Goal: Task Accomplishment & Management: Use online tool/utility

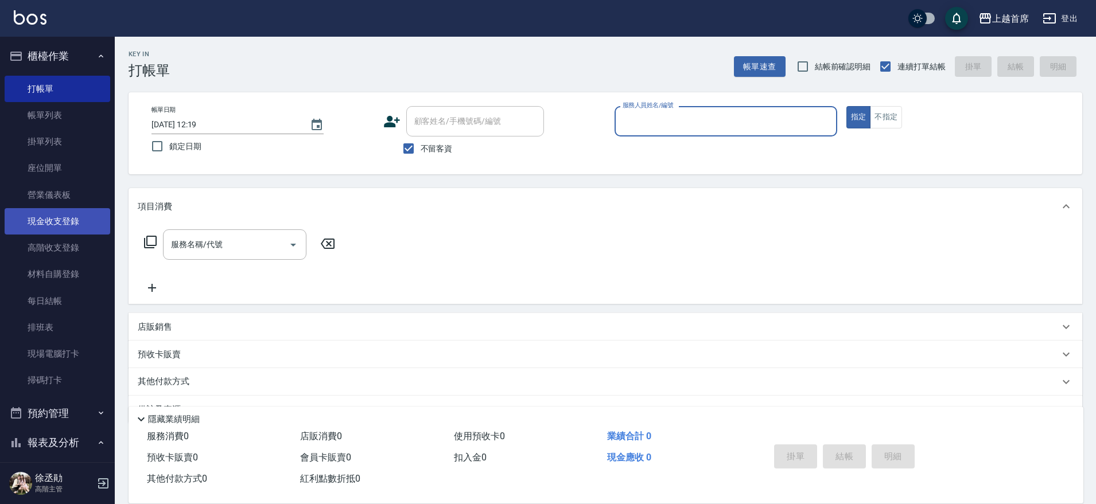
click at [63, 224] on link "現金收支登錄" at bounding box center [58, 221] width 106 height 26
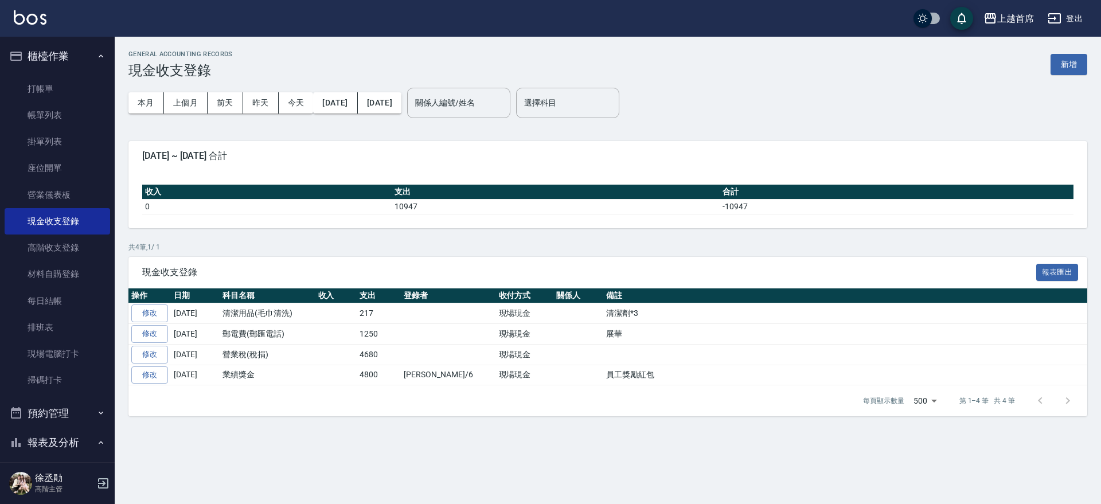
click at [1066, 60] on button "新增" at bounding box center [1069, 64] width 37 height 21
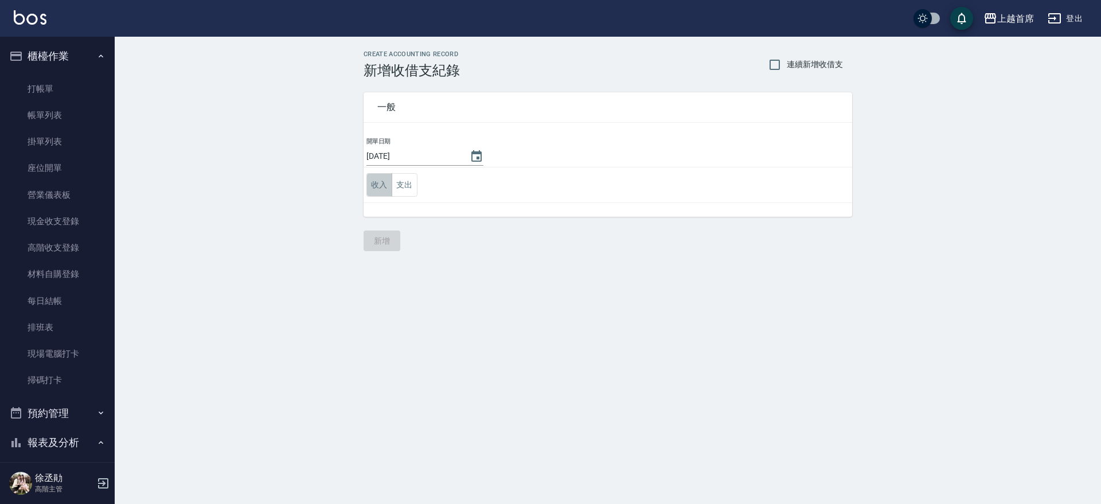
click at [381, 181] on button "收入" at bounding box center [380, 185] width 26 height 24
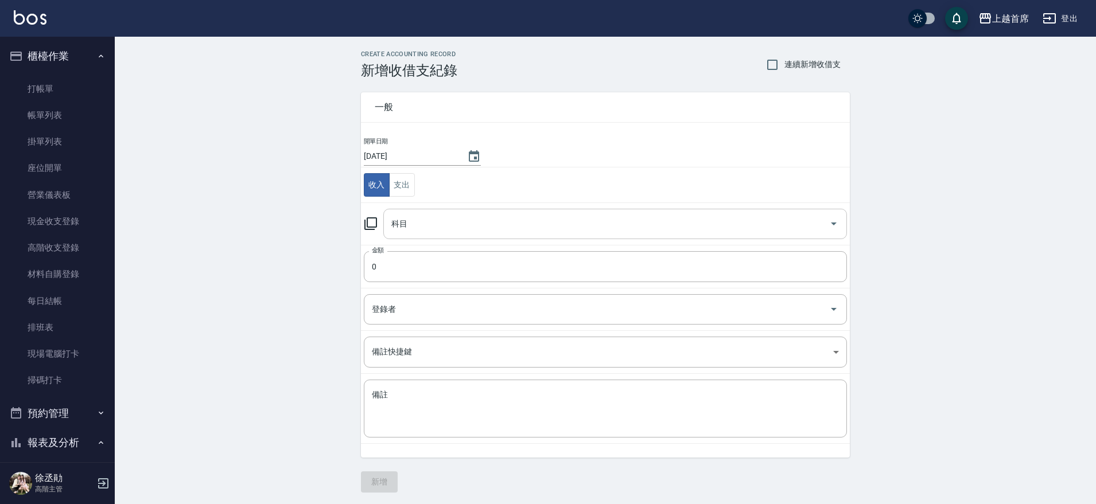
click at [445, 227] on input "科目" at bounding box center [606, 224] width 436 height 20
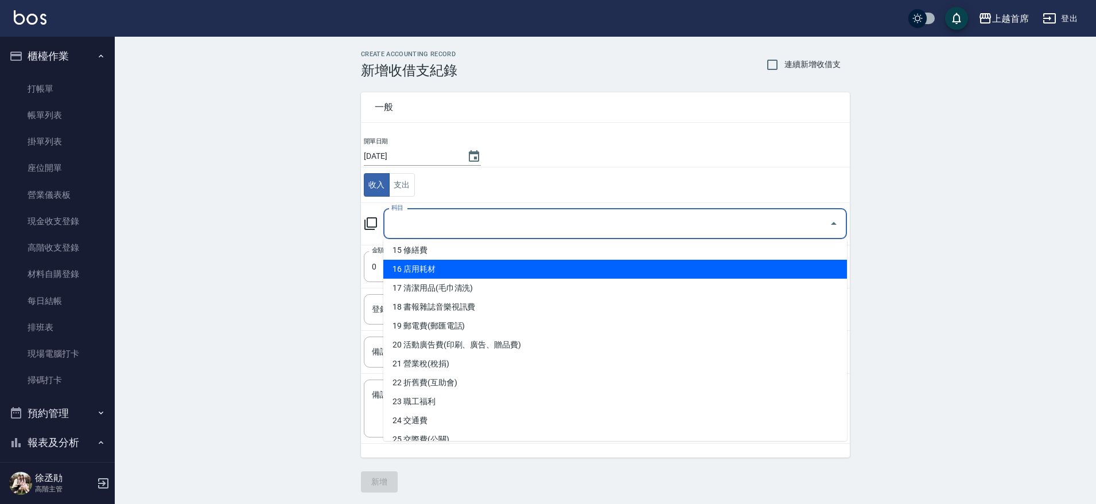
scroll to position [72, 0]
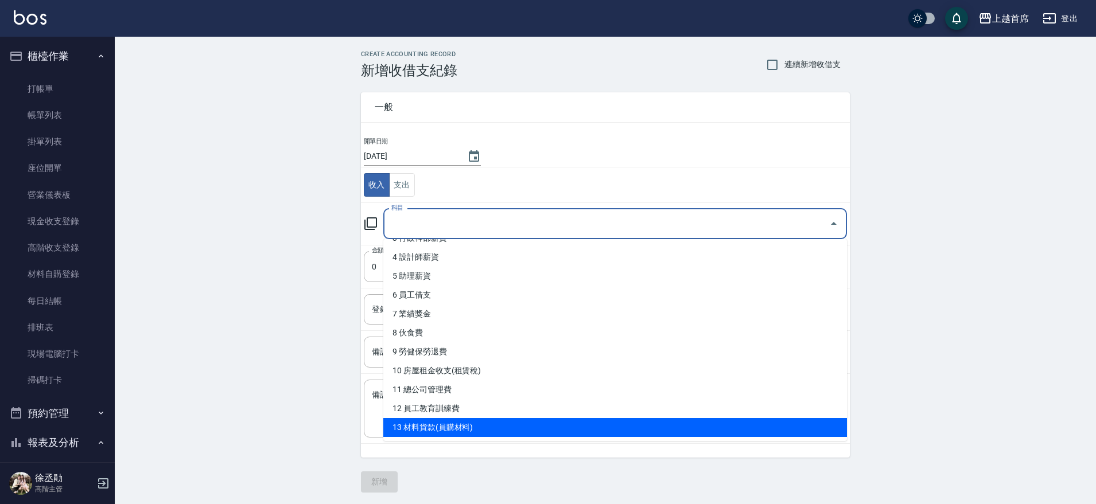
click at [449, 420] on li "13 材料貨款(員購材料)" at bounding box center [614, 427] width 463 height 19
type input "13 材料貨款(員購材料)"
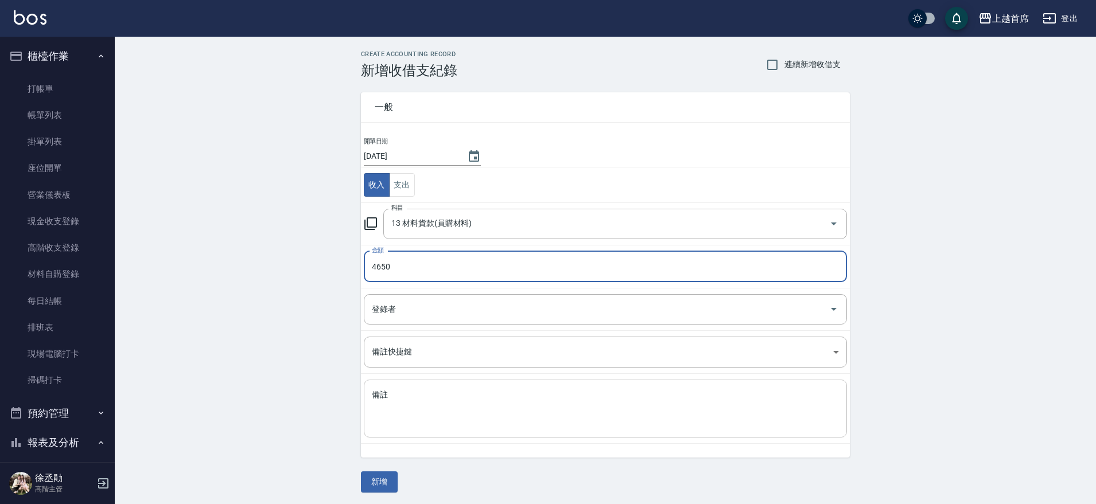
type input "4650"
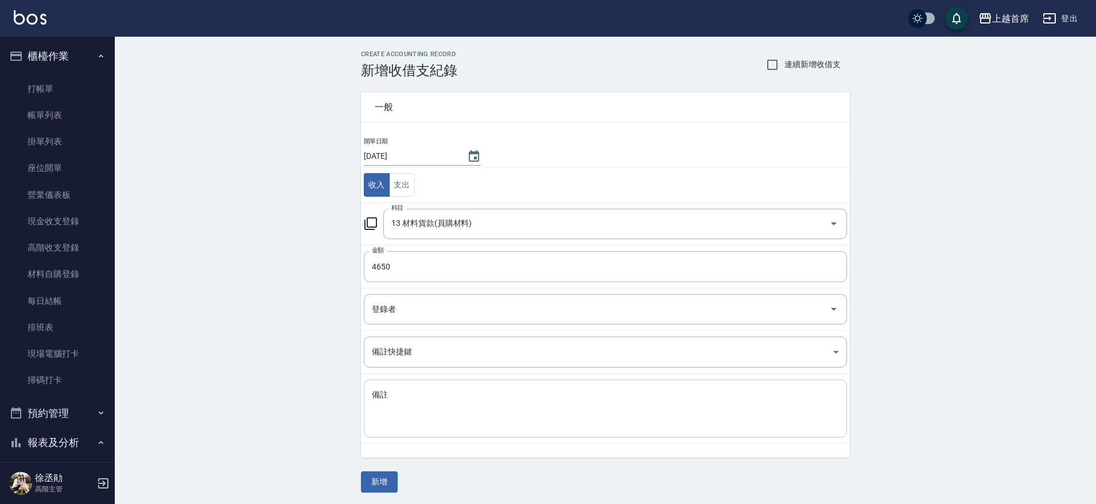
click at [461, 428] on div "x 備註" at bounding box center [605, 409] width 483 height 58
type textarea "r"
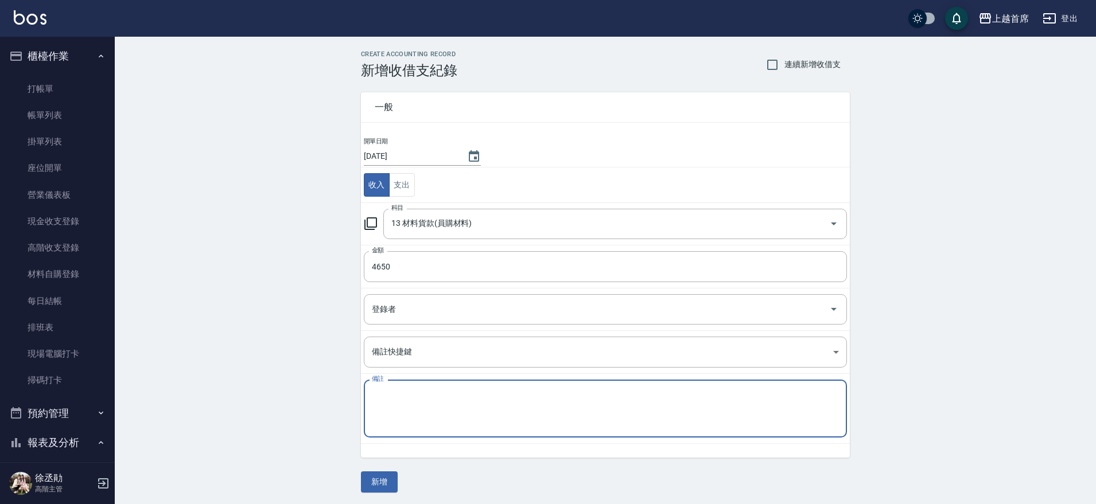
type textarea "ㄎ"
type textarea "[PERSON_NAME]自領付現"
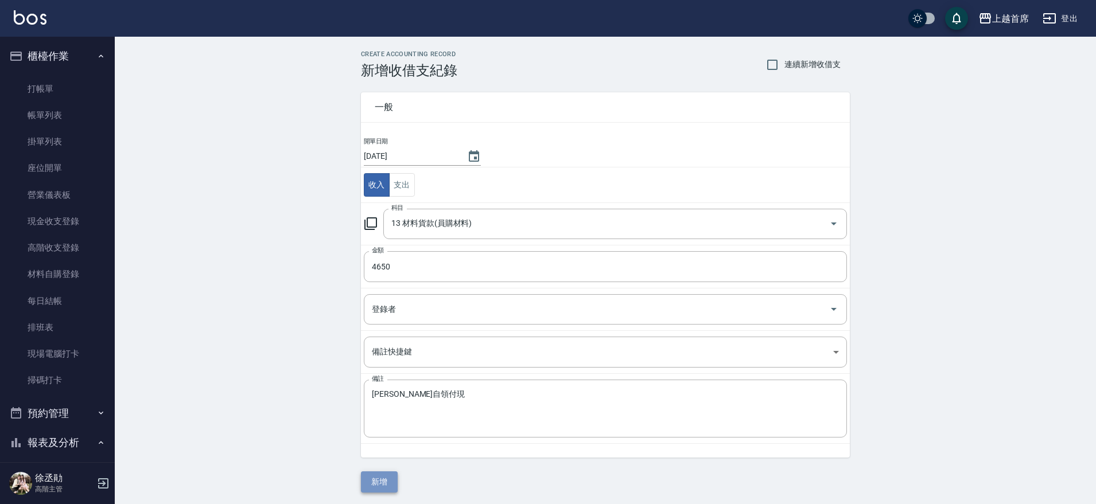
click at [387, 484] on button "新增" at bounding box center [379, 482] width 37 height 21
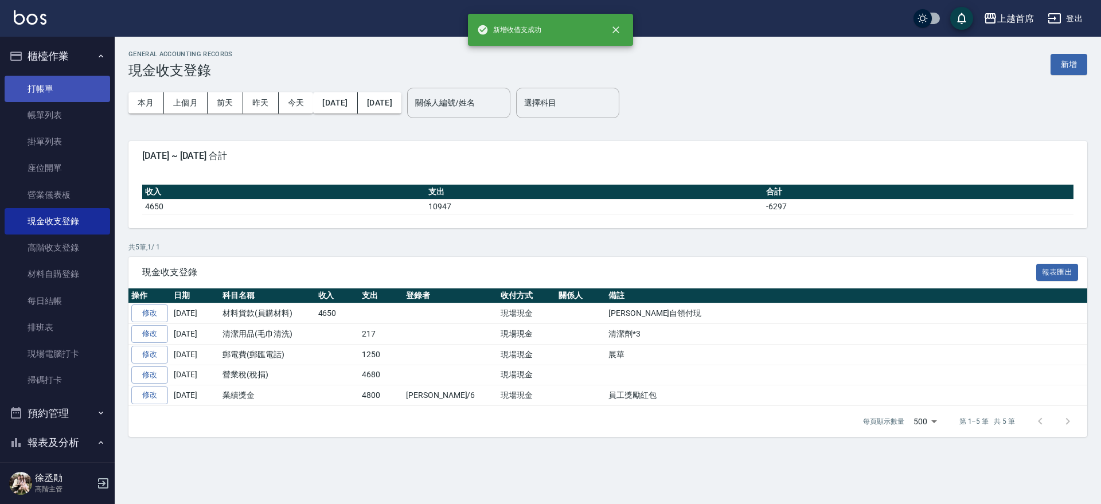
click at [44, 91] on link "打帳單" at bounding box center [58, 89] width 106 height 26
